Goal: Transaction & Acquisition: Purchase product/service

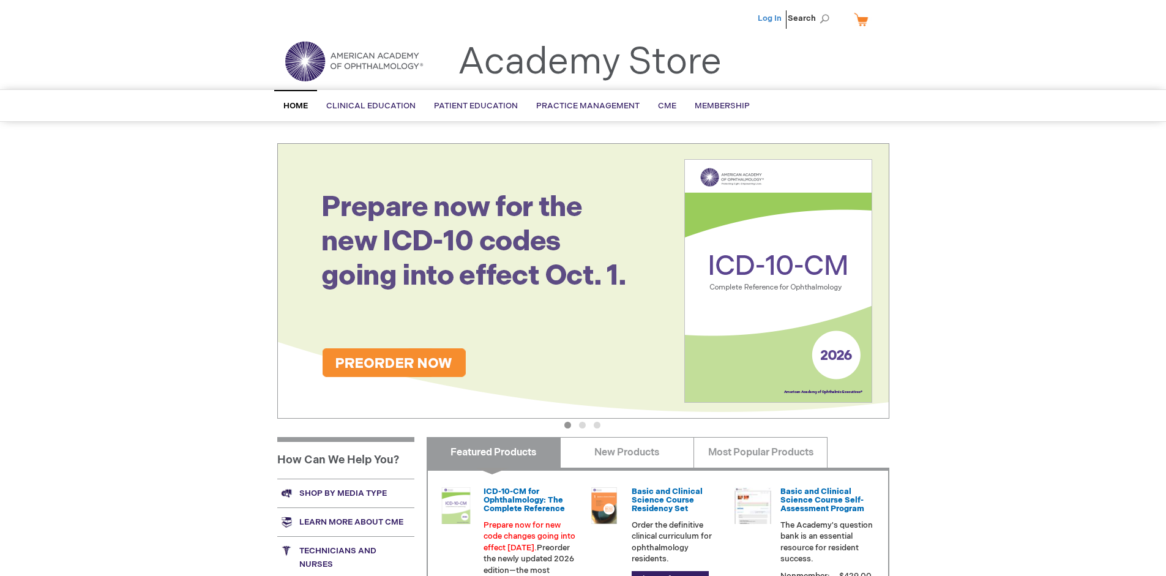
click at [771, 18] on link "Log In" at bounding box center [770, 18] width 24 height 10
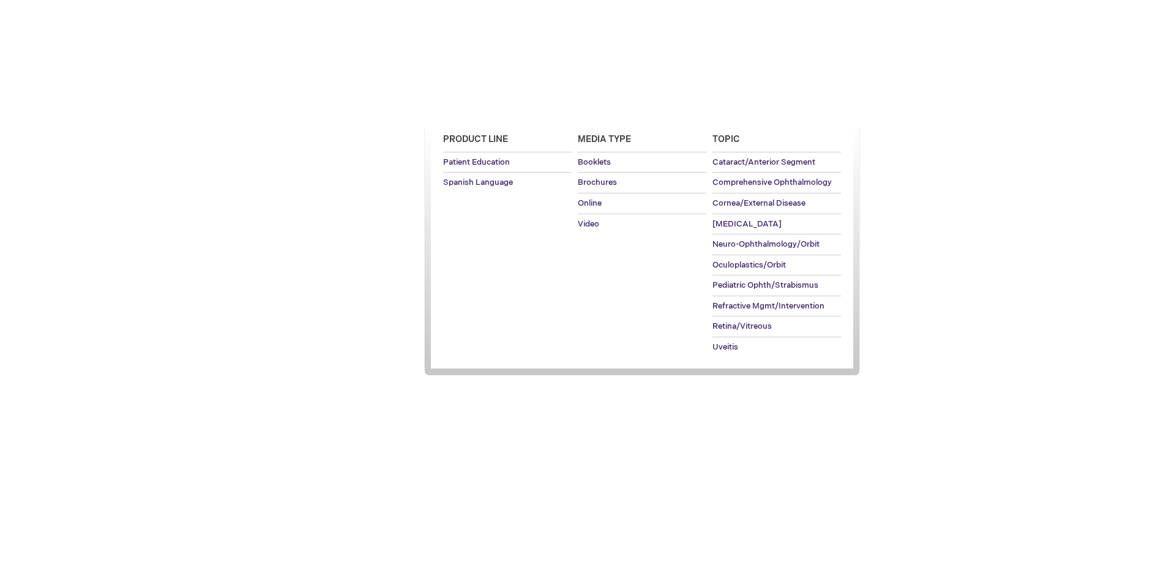
click at [473, 106] on span "Patient Education" at bounding box center [476, 106] width 84 height 10
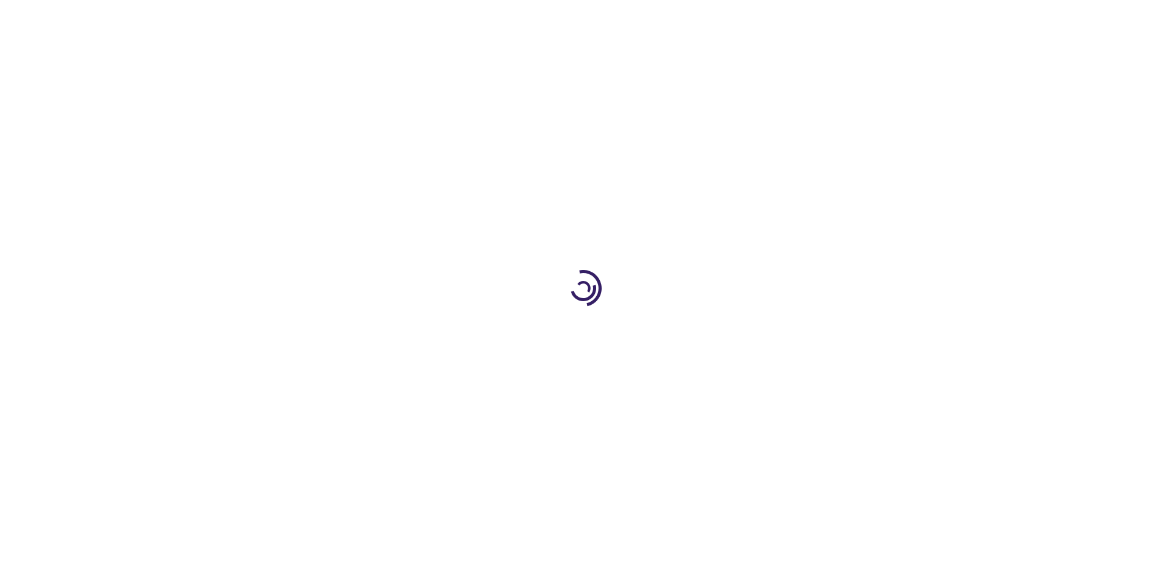
click at [772, 331] on span "Add to Cart" at bounding box center [766, 331] width 50 height 12
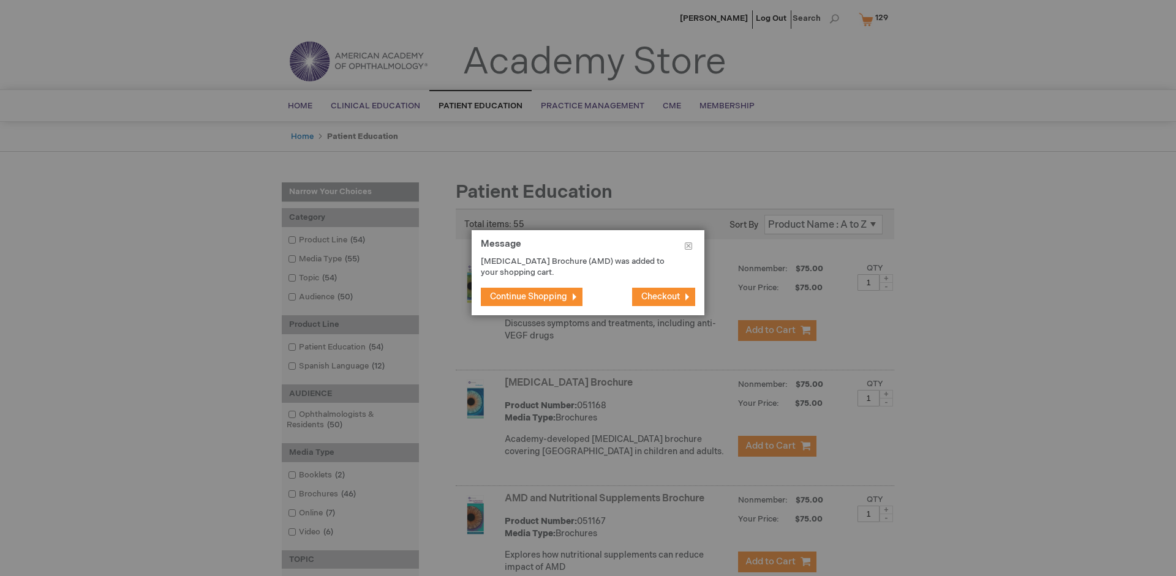
click at [528, 296] on span "Continue Shopping" at bounding box center [528, 296] width 77 height 10
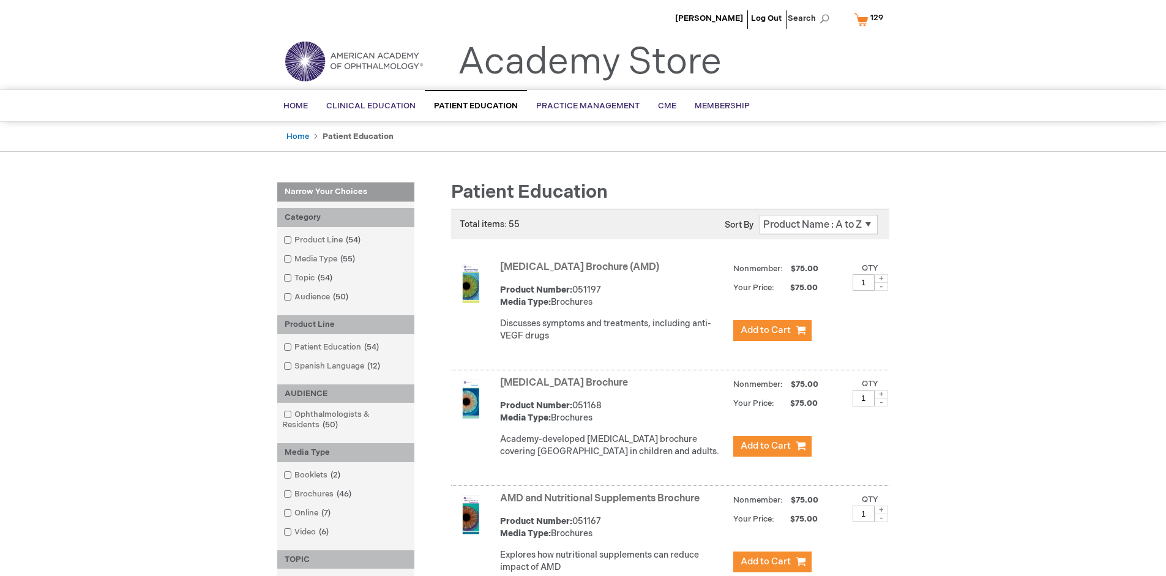
click at [602, 505] on link "AMD and Nutritional Supplements Brochure" at bounding box center [600, 499] width 200 height 12
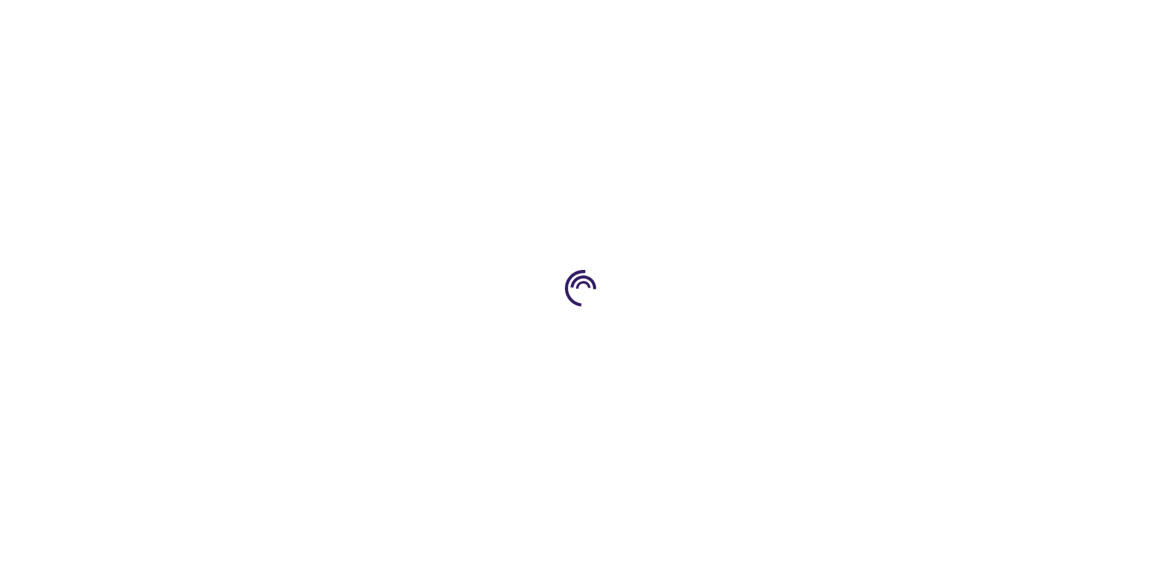
type input "1"
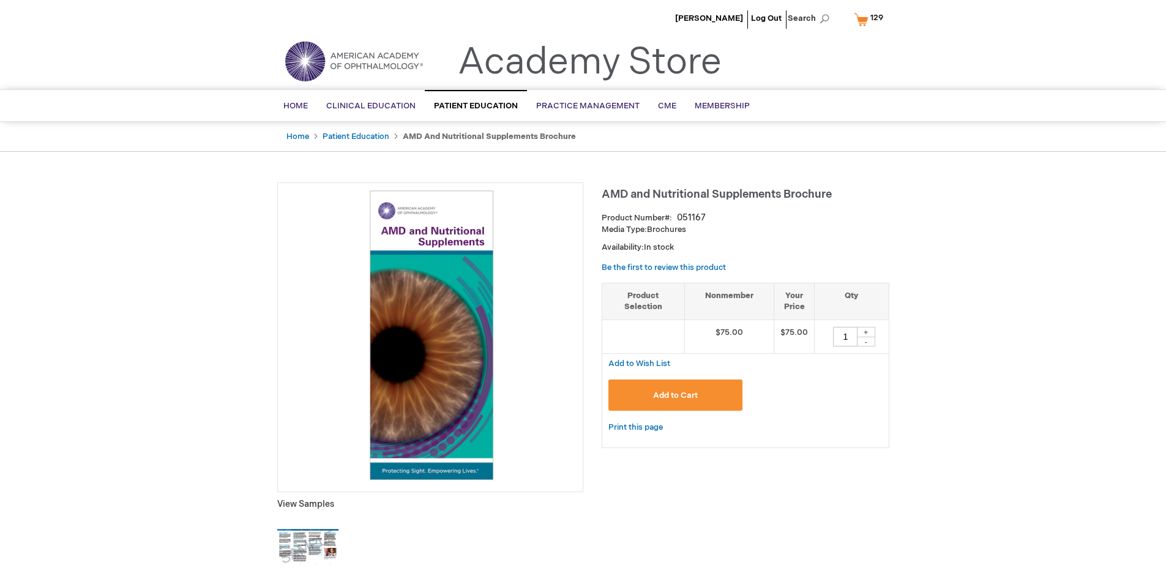
click at [675, 395] on span "Add to Cart" at bounding box center [675, 396] width 45 height 10
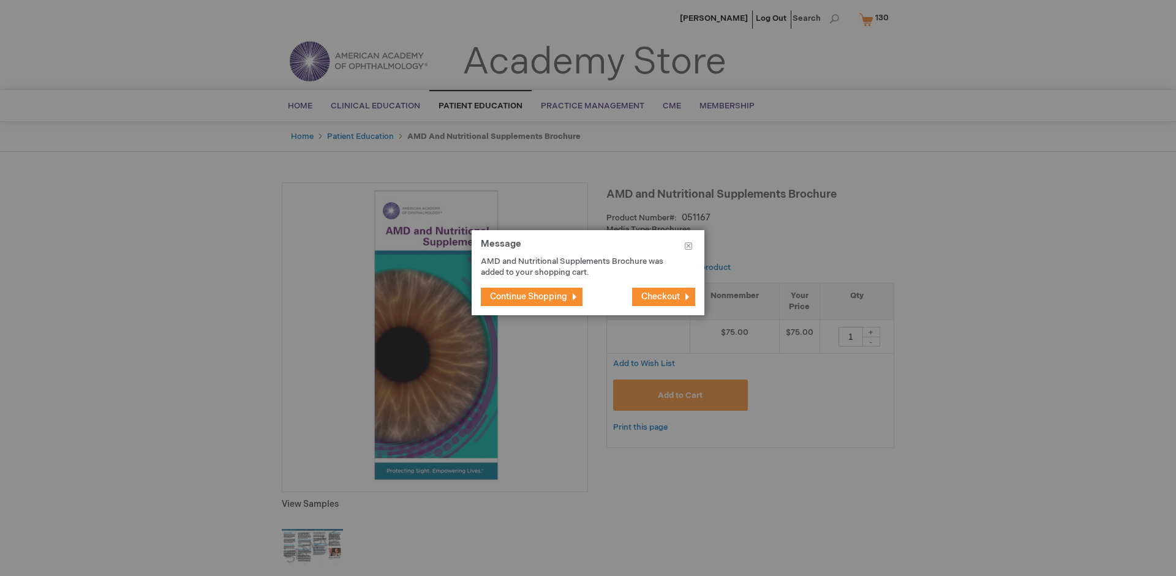
click at [528, 296] on span "Continue Shopping" at bounding box center [528, 296] width 77 height 10
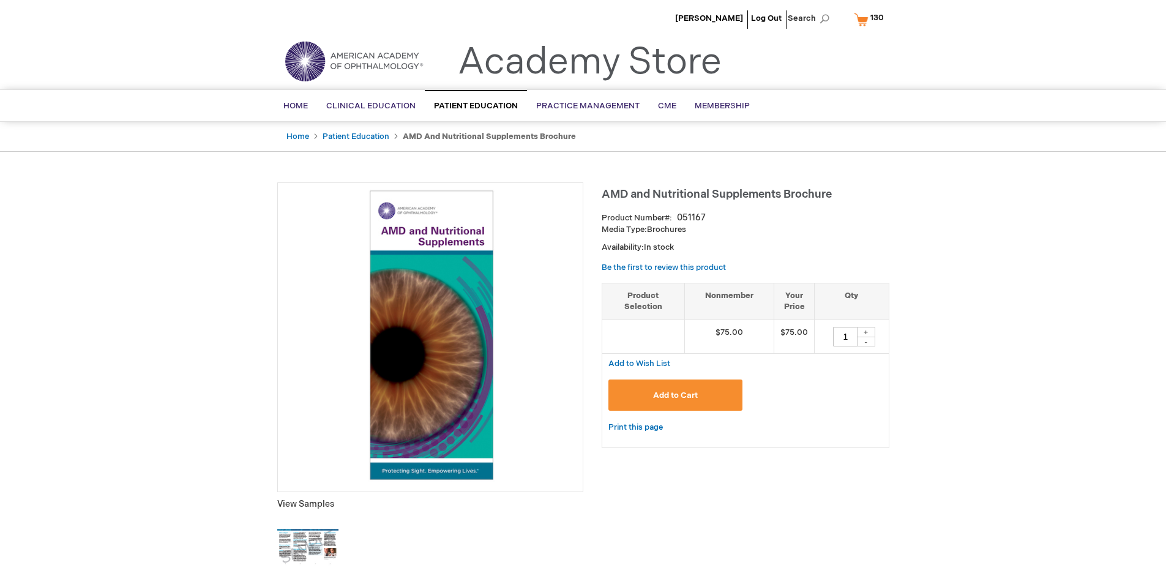
click at [871, 19] on span "130" at bounding box center [877, 18] width 13 height 10
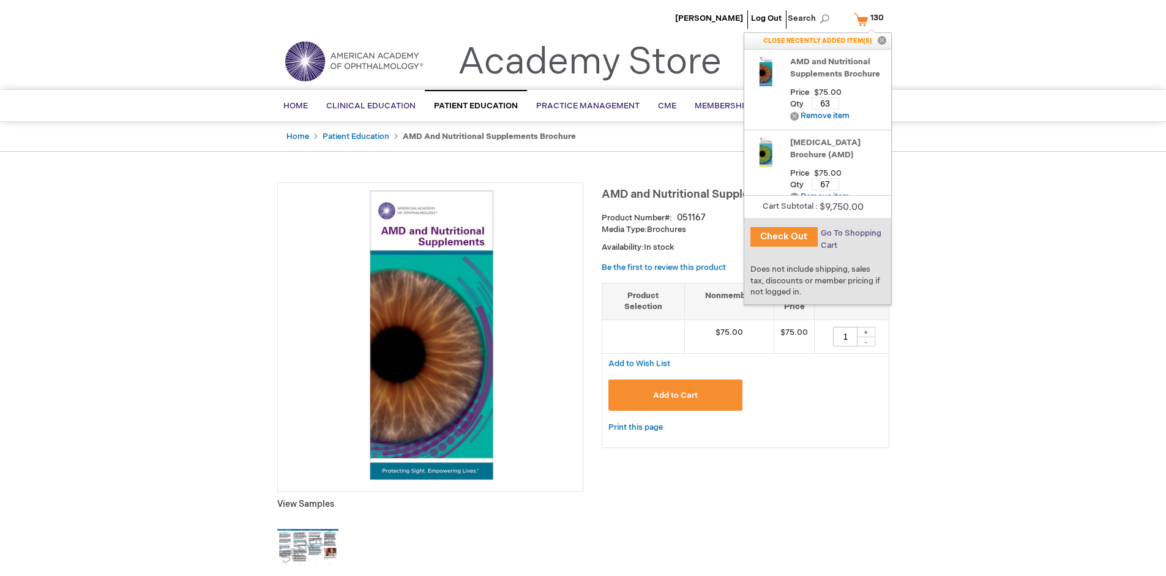
click at [850, 233] on span "Go To Shopping Cart" at bounding box center [851, 239] width 61 height 22
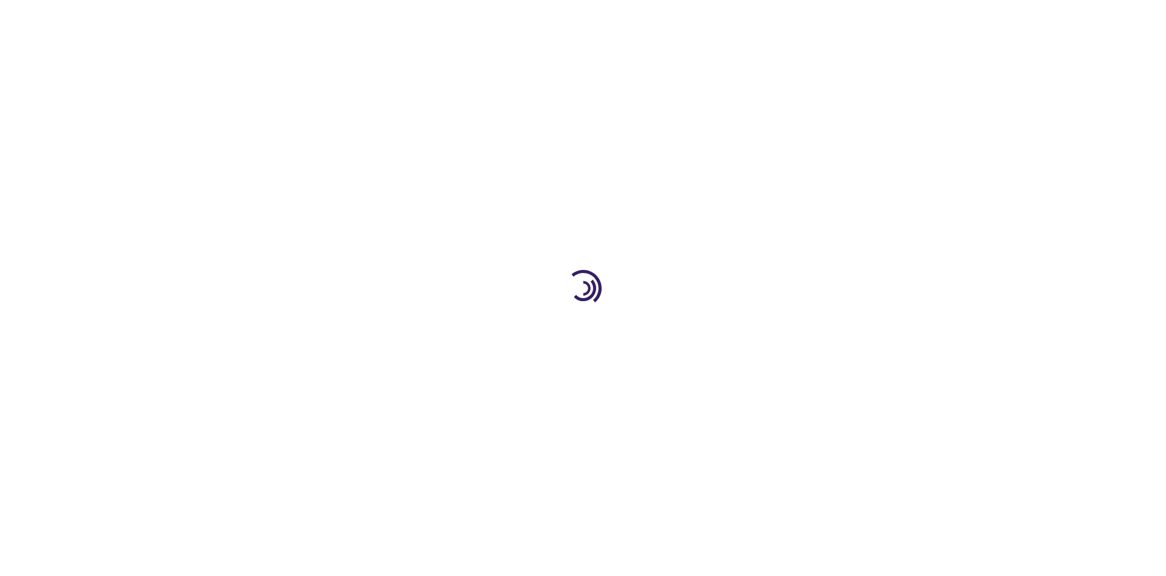
select select "US"
select select "41"
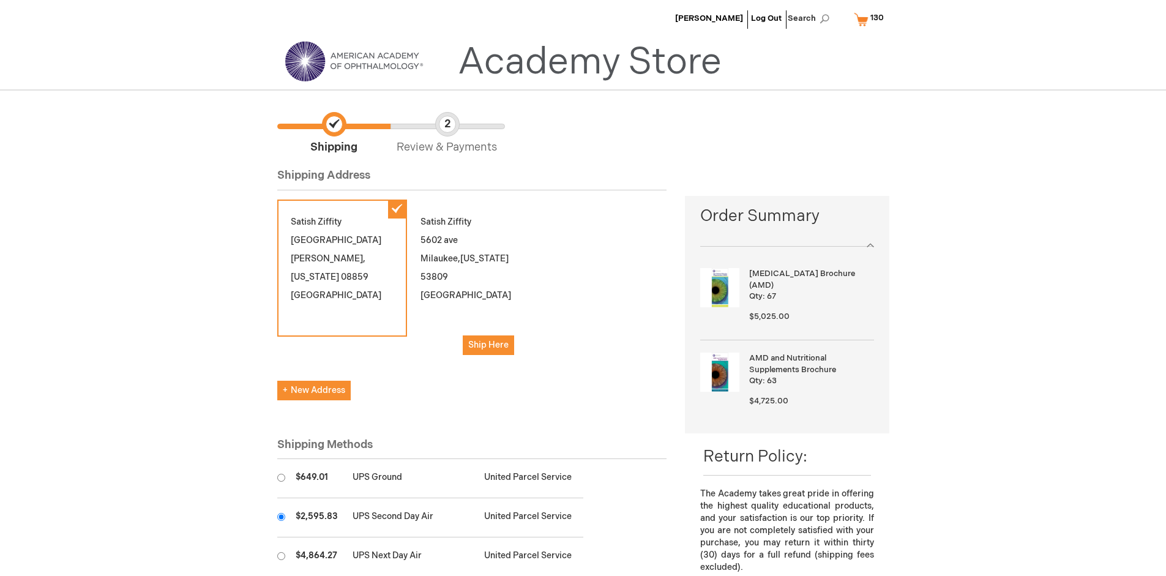
click at [281, 517] on input "radio" at bounding box center [281, 517] width 8 height 8
